Goal: Navigation & Orientation: Find specific page/section

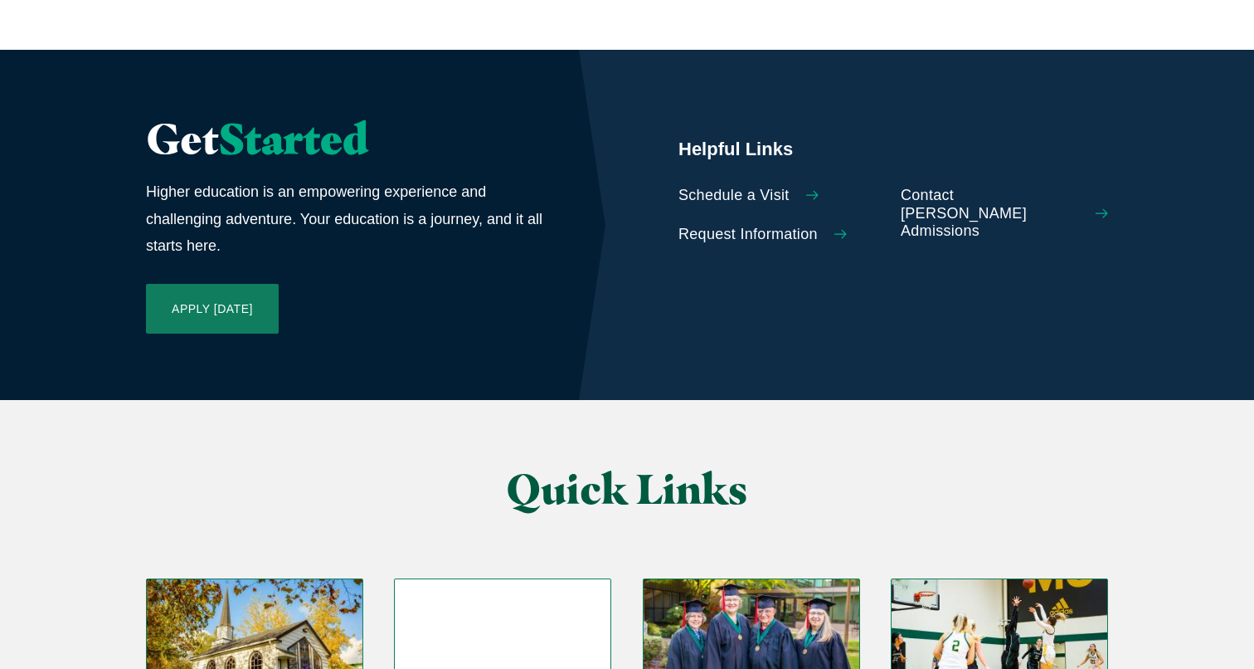
scroll to position [3738, 0]
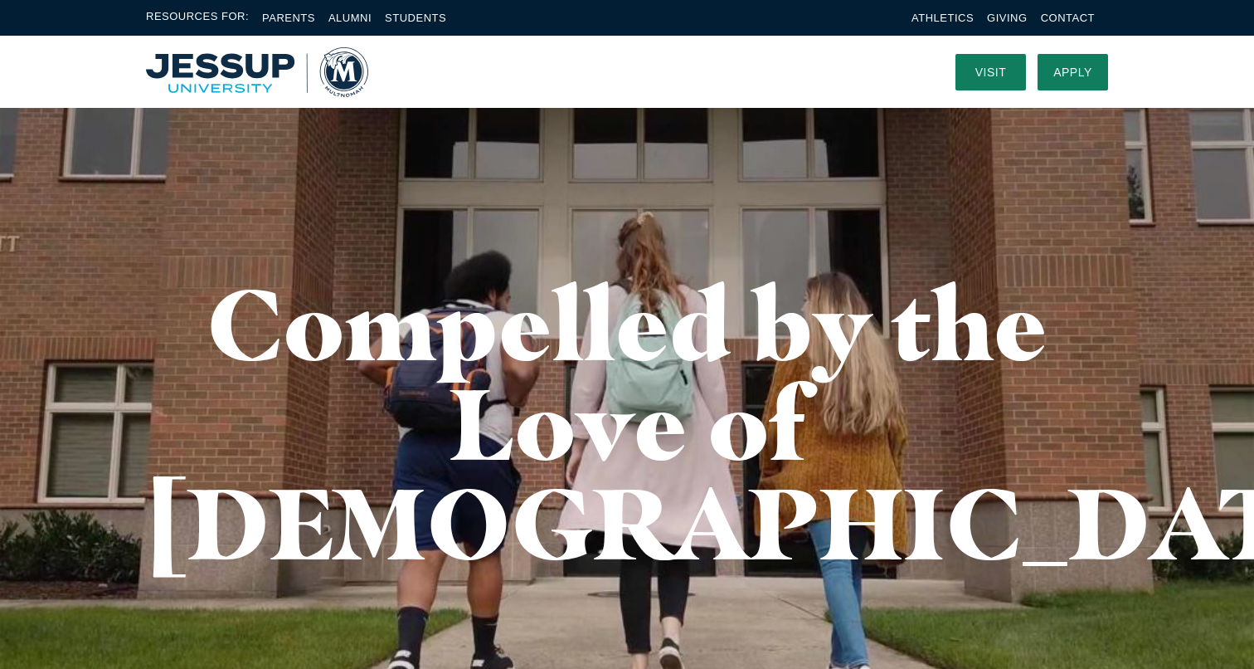
scroll to position [0, 0]
click at [991, 68] on link "Visit" at bounding box center [991, 72] width 71 height 37
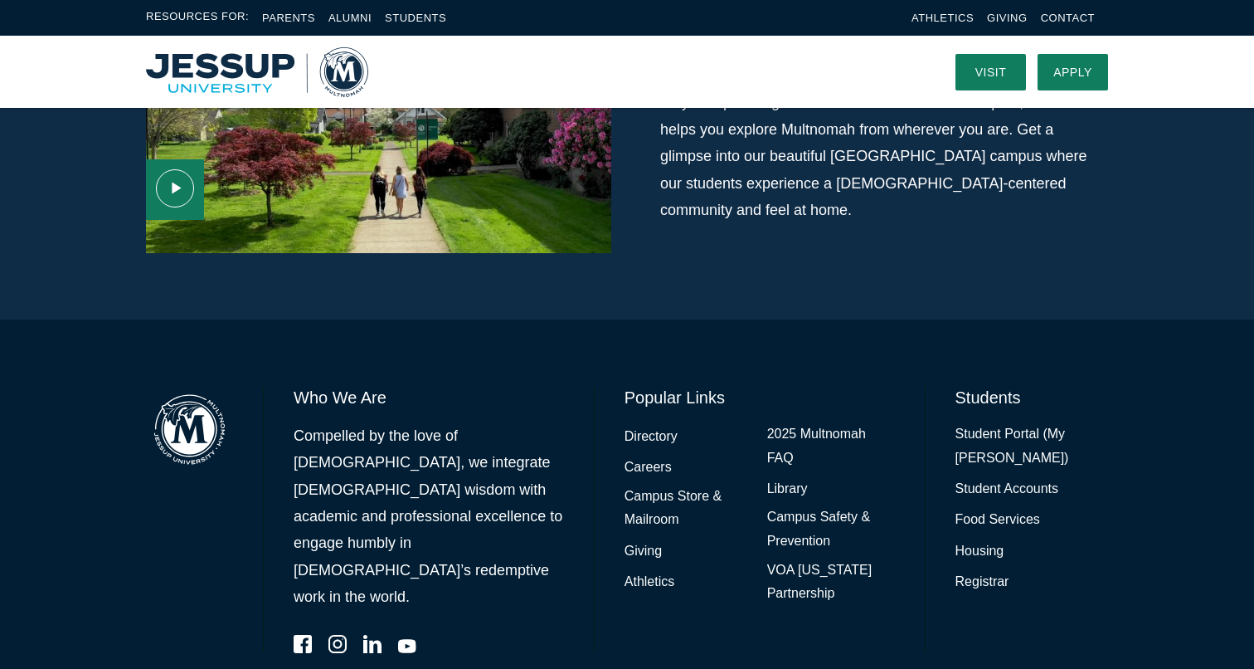
scroll to position [1194, 0]
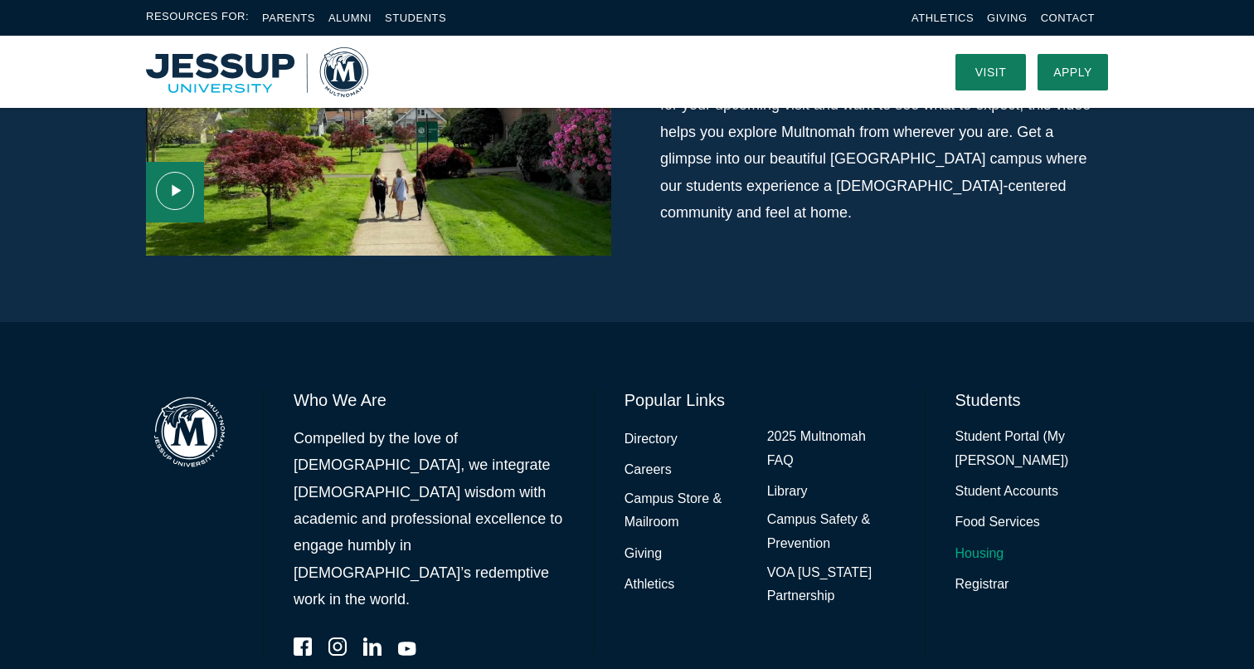
click at [979, 542] on link "Housing" at bounding box center [980, 554] width 49 height 24
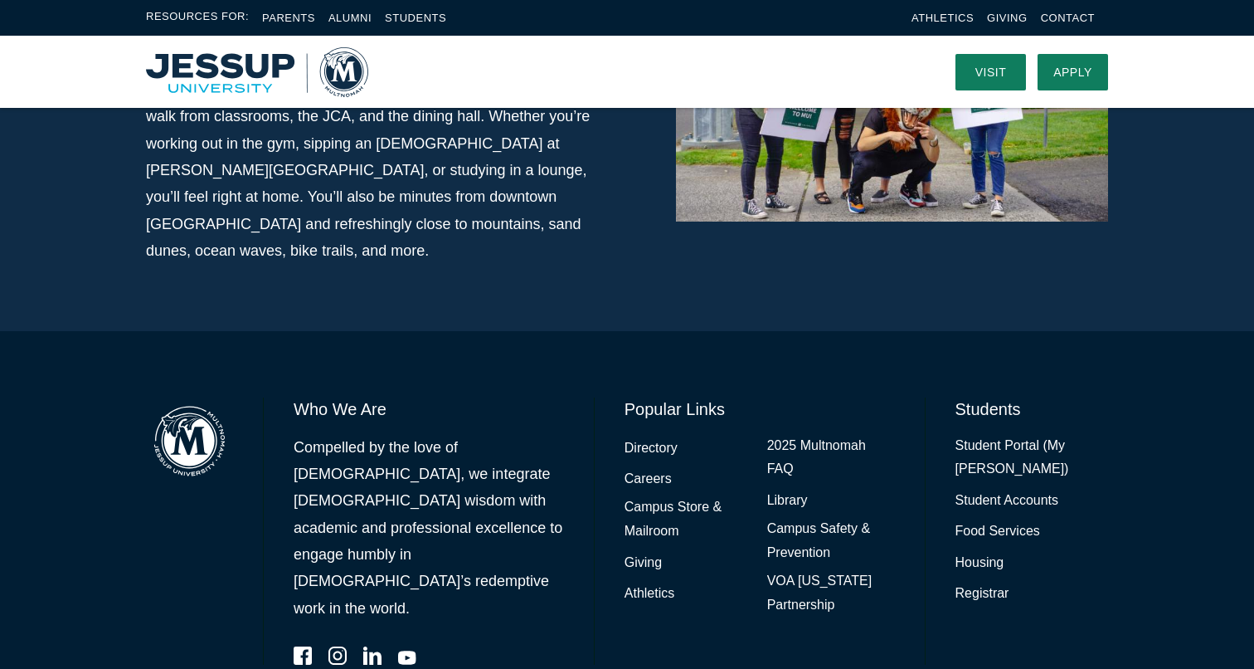
scroll to position [1228, 0]
click at [648, 468] on link "Careers" at bounding box center [648, 480] width 47 height 24
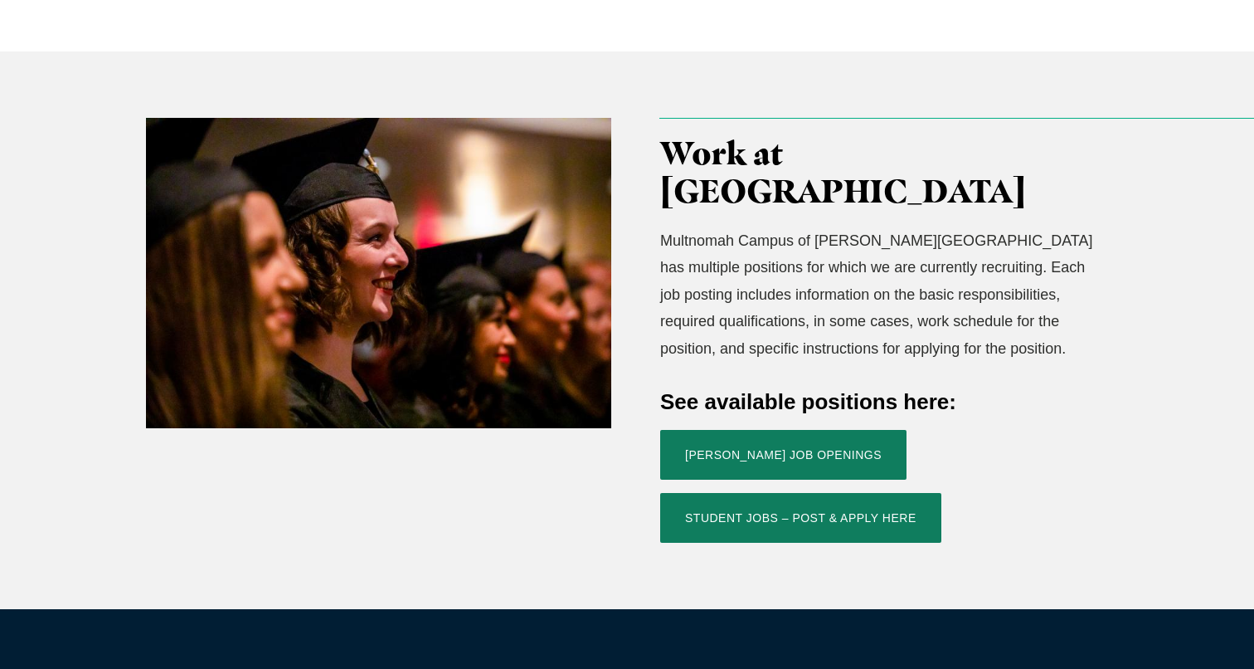
scroll to position [457, 0]
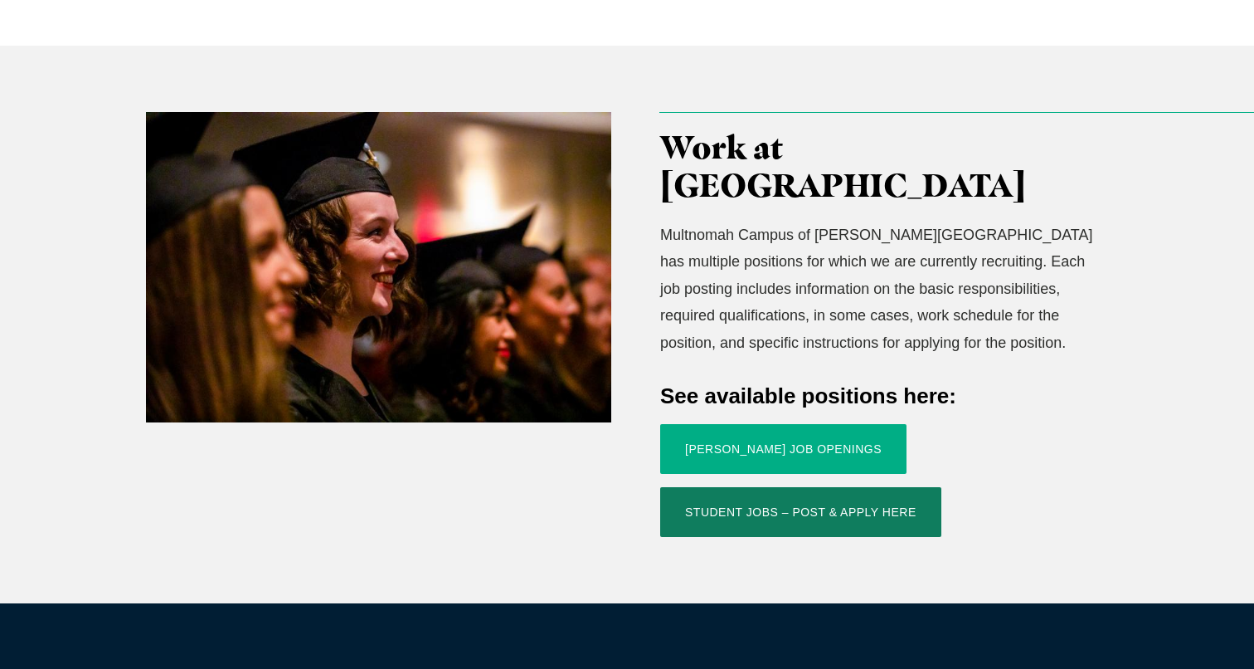
click at [781, 424] on link "Jessup Job Openings" at bounding box center [783, 449] width 246 height 50
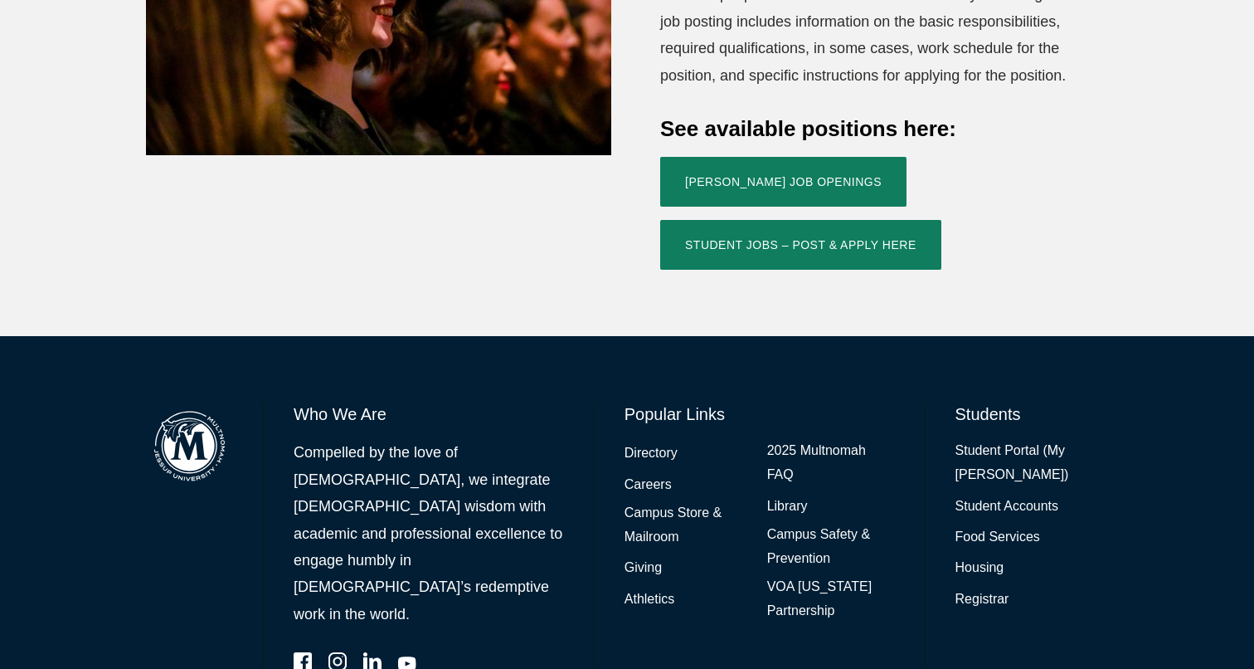
scroll to position [723, 0]
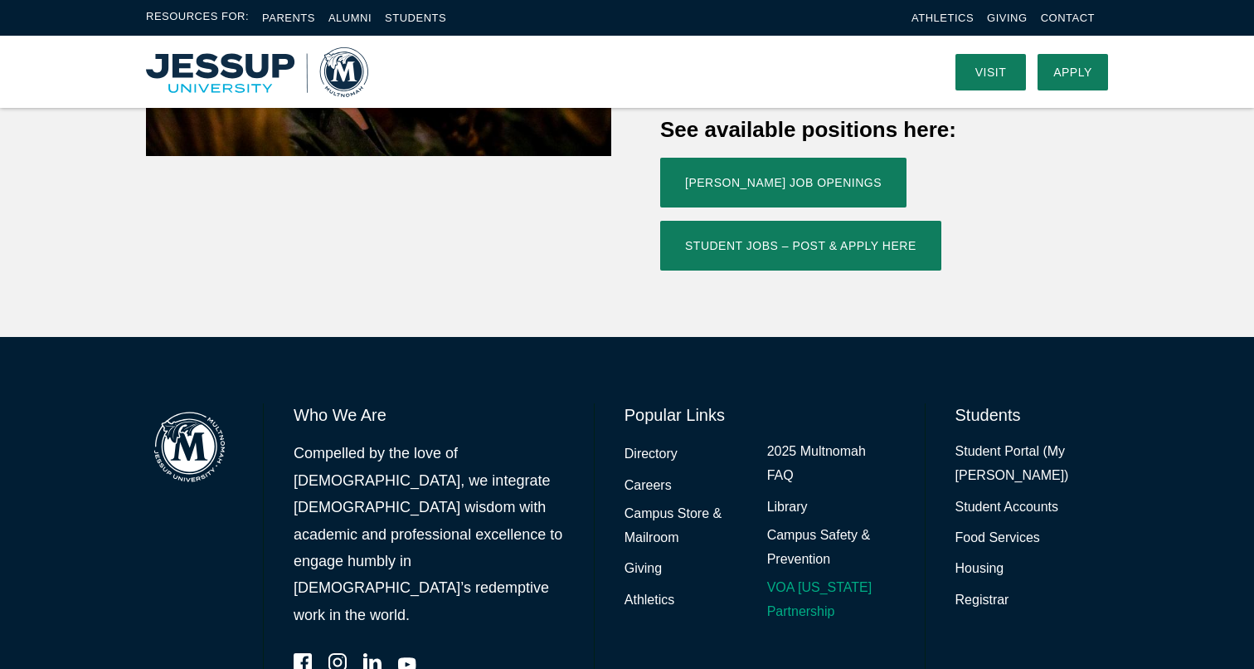
click at [833, 576] on link "VOA [US_STATE] Partnership" at bounding box center [831, 600] width 128 height 48
click at [645, 474] on link "Careers" at bounding box center [648, 486] width 47 height 24
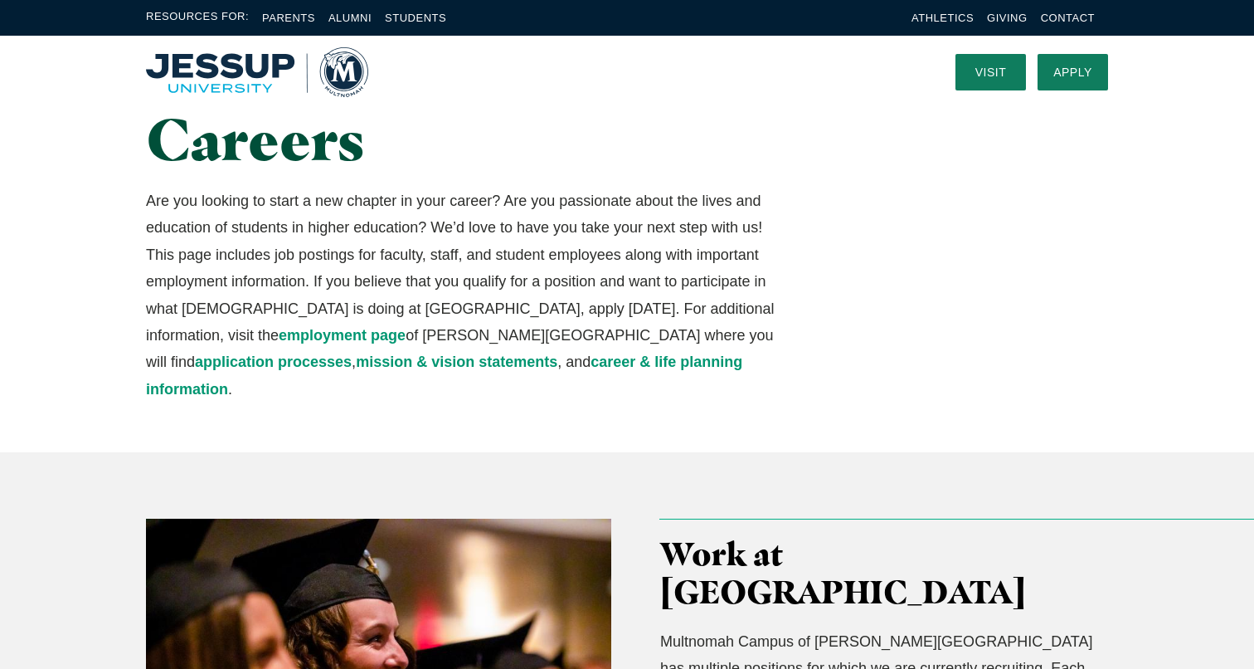
scroll to position [52, 0]
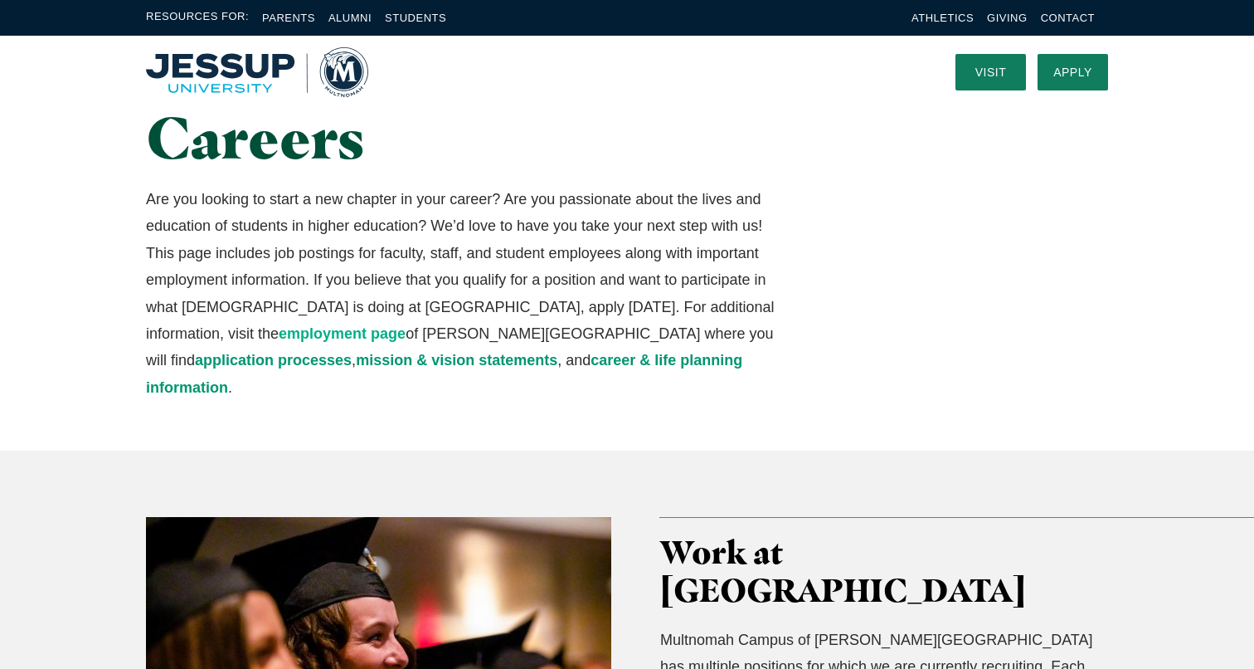
click at [279, 329] on link "employment page" at bounding box center [342, 333] width 127 height 17
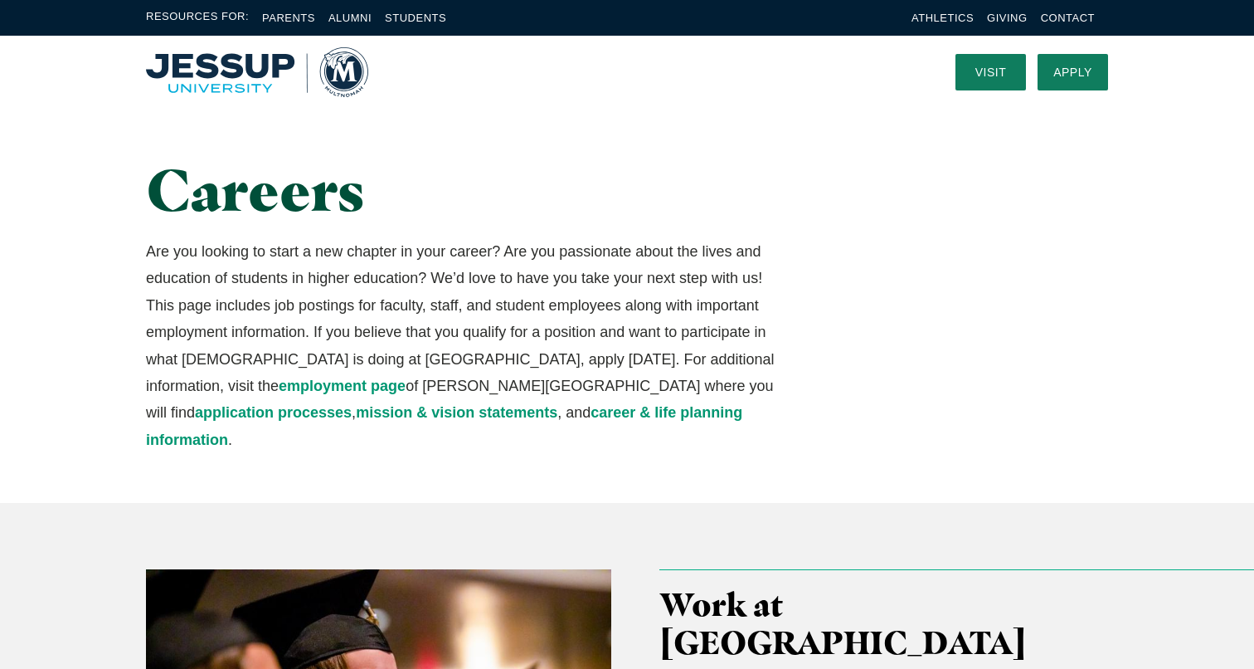
scroll to position [0, 0]
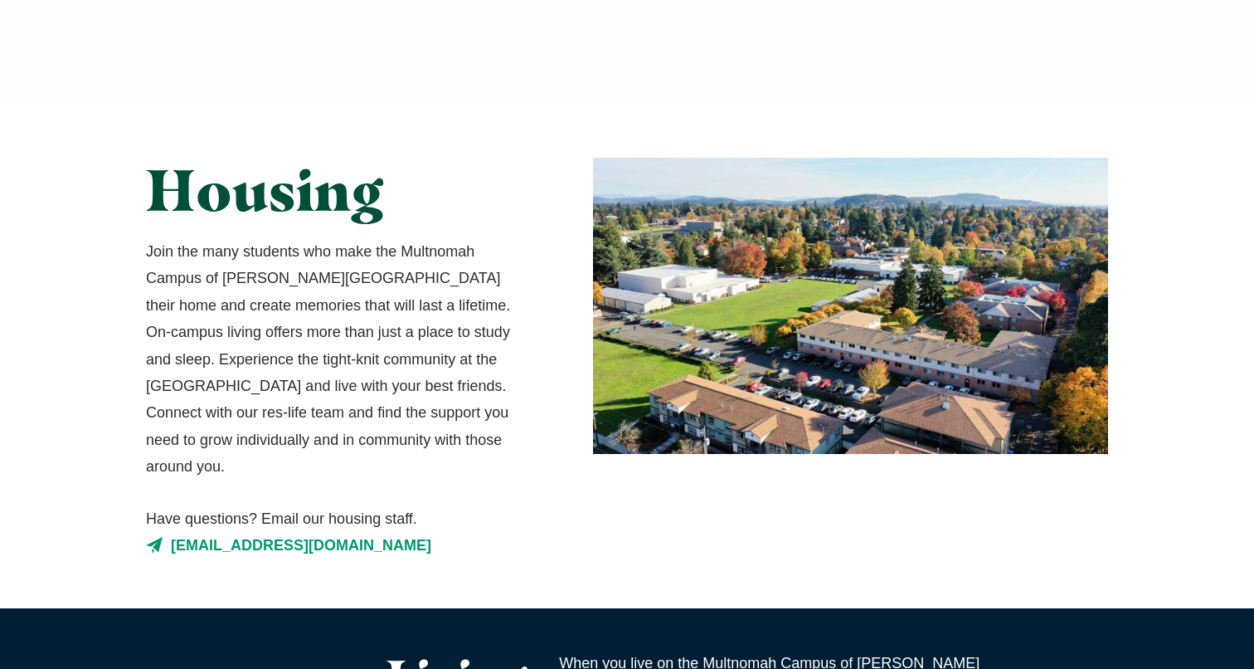
scroll to position [1228, 0]
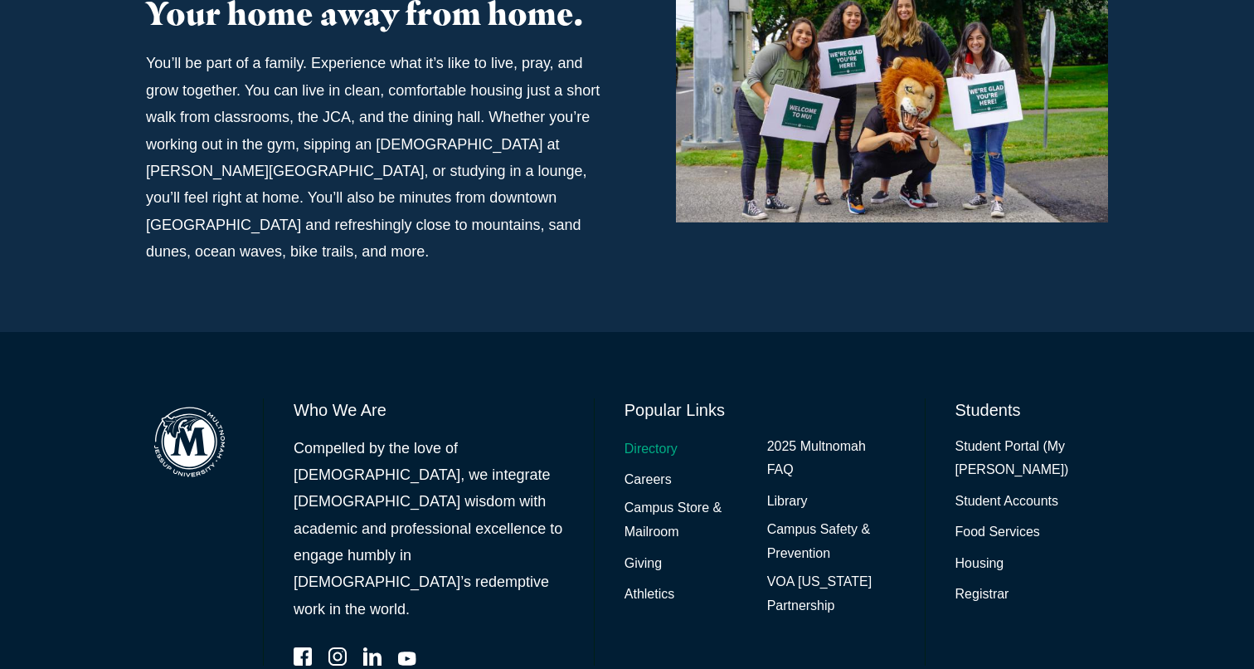
click at [649, 437] on link "Directory" at bounding box center [651, 449] width 53 height 24
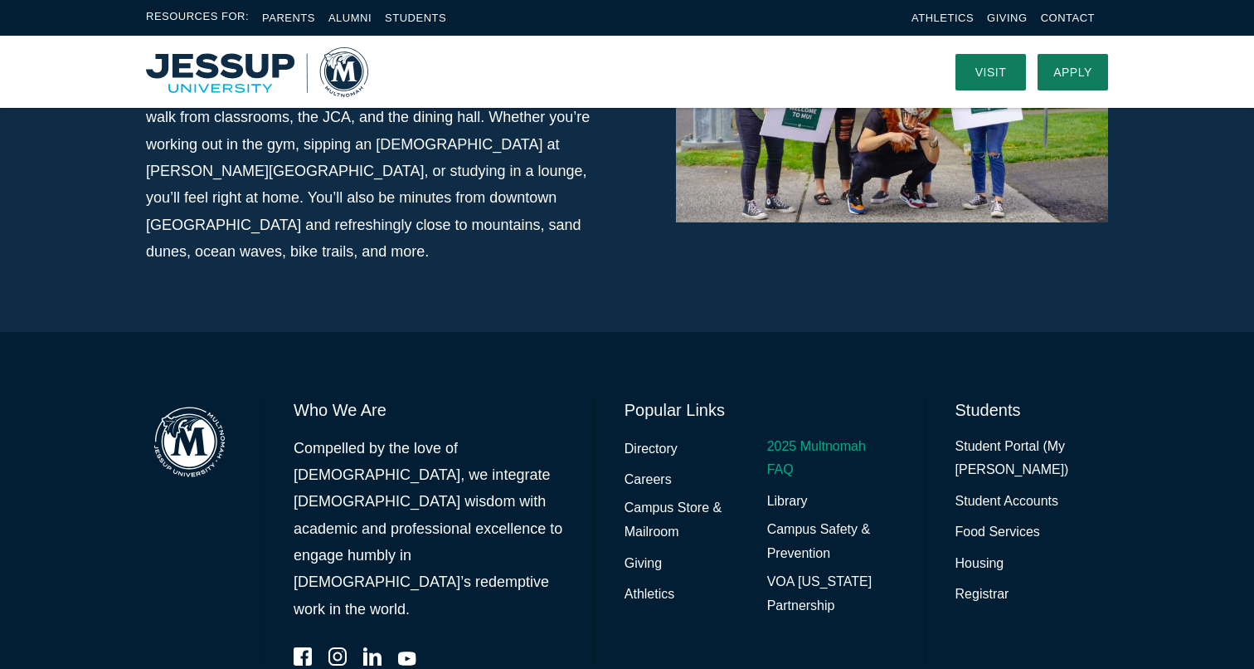
click at [836, 435] on link "2025 Multnomah FAQ" at bounding box center [831, 459] width 128 height 48
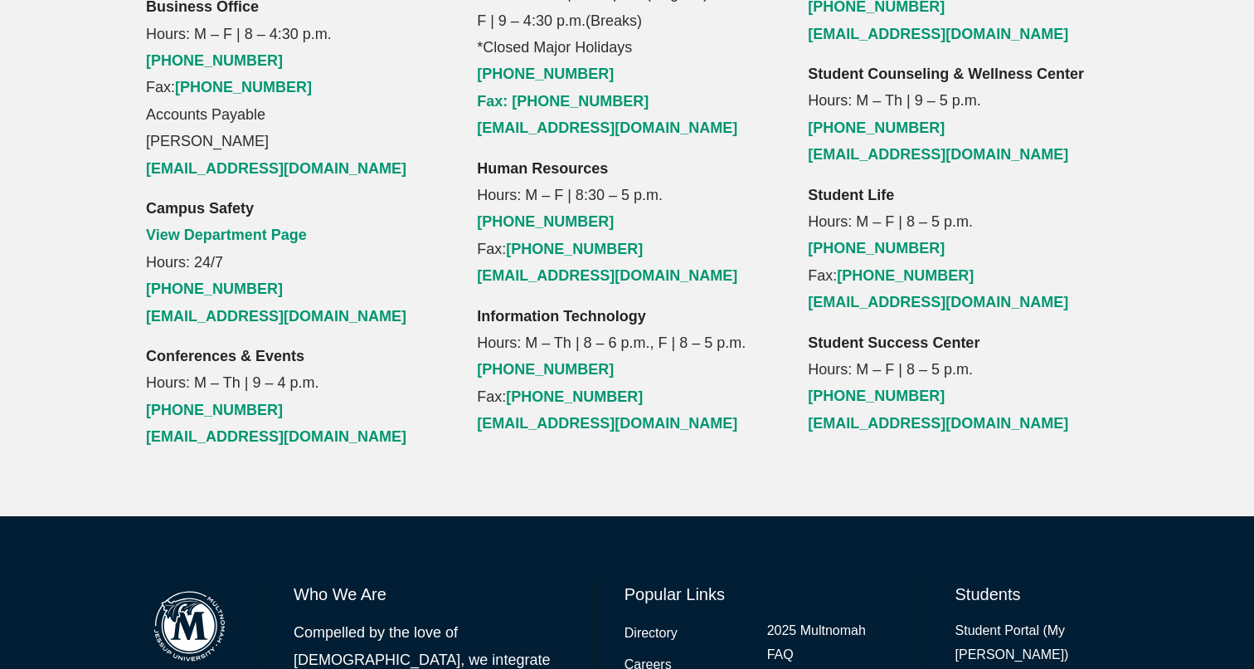
scroll to position [1931, 0]
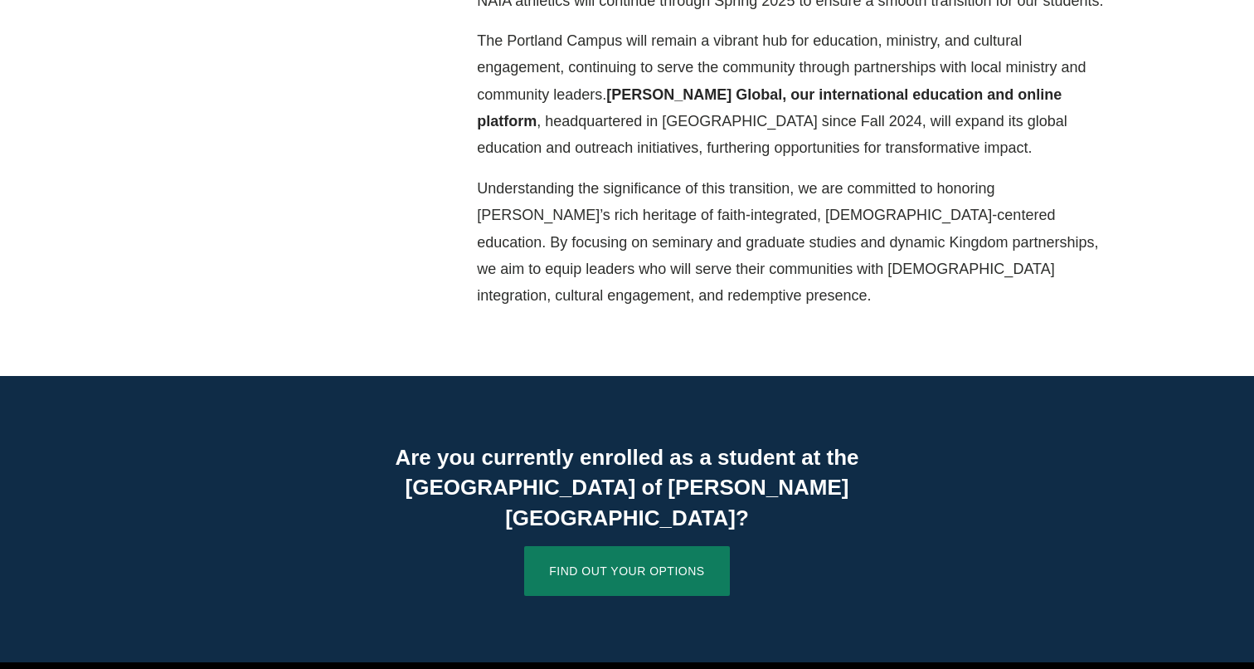
scroll to position [852, 0]
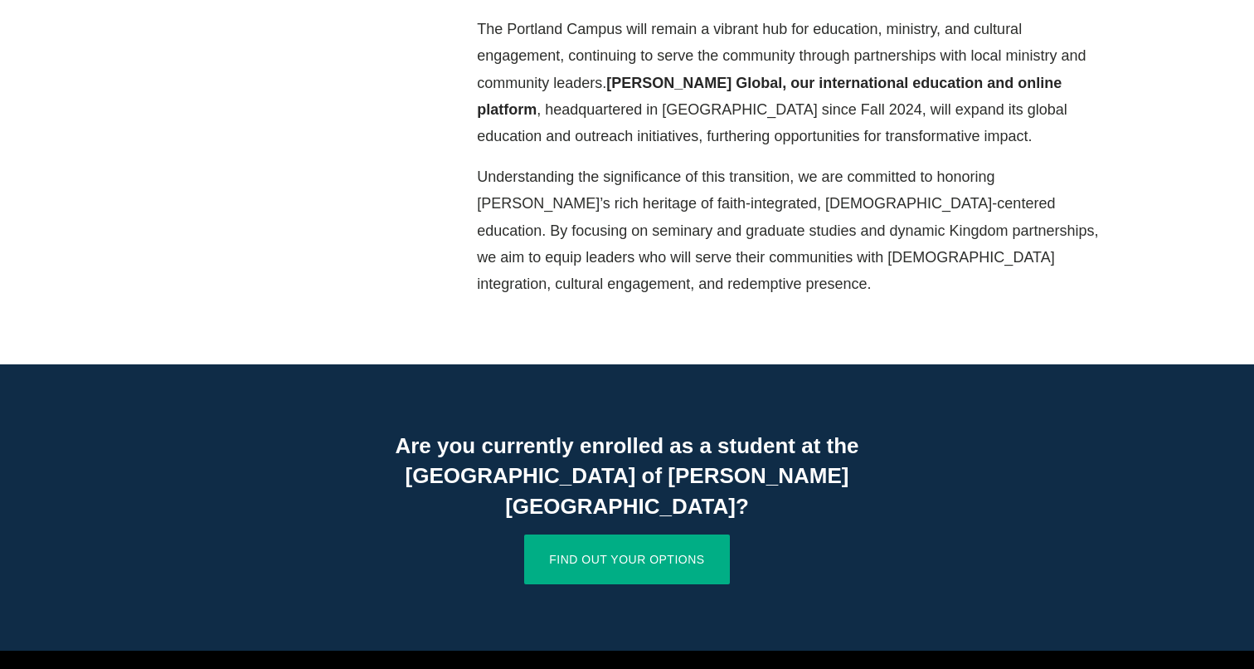
click at [618, 534] on link "Find Out Your Options" at bounding box center [626, 559] width 205 height 50
